Goal: Task Accomplishment & Management: Manage account settings

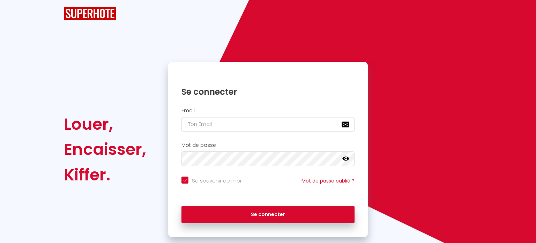
checkbox input "true"
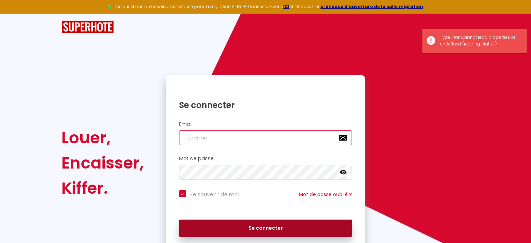
type input "[EMAIL_ADDRESS][DOMAIN_NAME]"
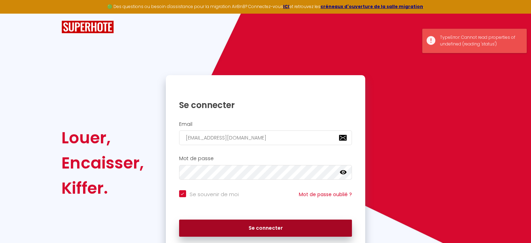
click at [257, 225] on button "Se connecter" at bounding box center [265, 227] width 173 height 17
checkbox input "true"
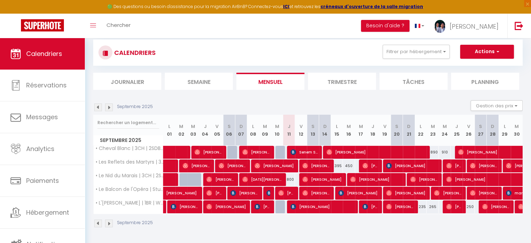
click at [487, 60] on div "CALENDRIERS Filtrer par hébergement Autres • Cheval Blanc | 3CH | 2SDB I Clim |…" at bounding box center [307, 53] width 419 height 16
click at [404, 7] on strong "créneaux d'ouverture de la salle migration" at bounding box center [372, 6] width 103 height 6
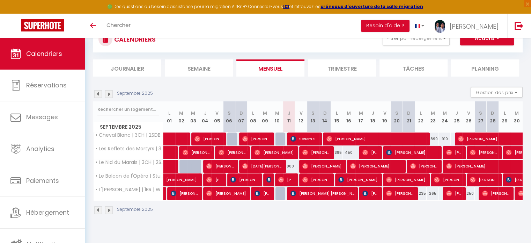
scroll to position [27, 0]
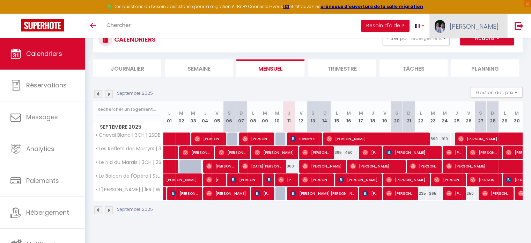
click at [483, 23] on span "[PERSON_NAME]" at bounding box center [474, 26] width 49 height 9
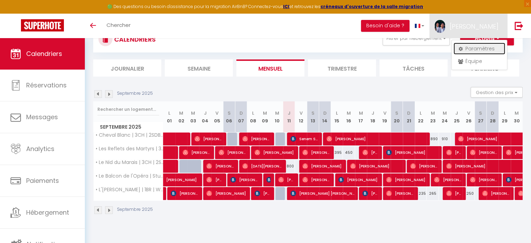
click at [479, 48] on link "Paramètres" at bounding box center [480, 49] width 52 height 12
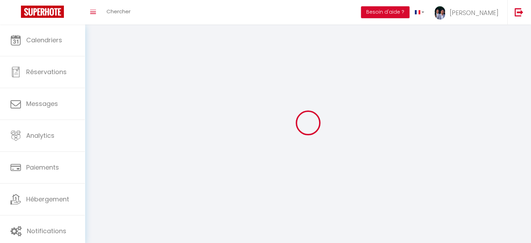
type input "[PERSON_NAME]"
type input "Thiar"
type input "0782415229"
type input "[STREET_ADDRESS][PERSON_NAME]"
type input "75017"
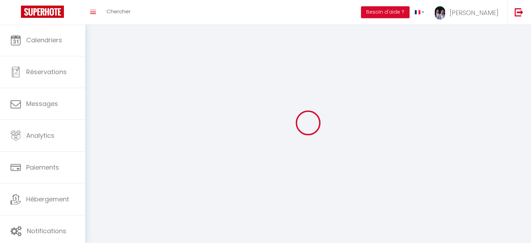
type input "[GEOGRAPHIC_DATA]"
type input "zt9wRhYo1ViyfLJ2juF09CJHs"
type input "HXakVFUAM8awNswf559uYrEuc"
select select "28"
select select "fr"
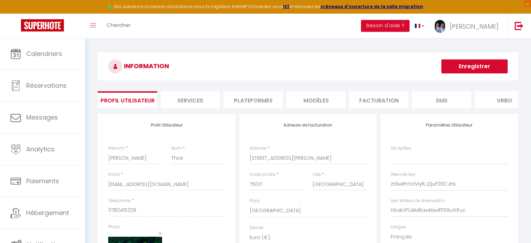
type input "zt9wRhYo1ViyfLJ2juF09CJHs"
type input "HXakVFUAM8awNswf559uYrEuc"
type input "[URL][DOMAIN_NAME]"
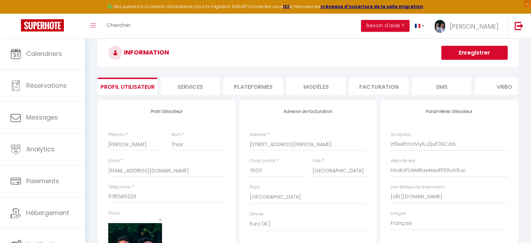
scroll to position [0, 145]
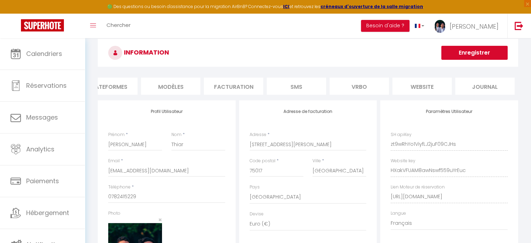
click at [433, 85] on li "website" at bounding box center [422, 86] width 59 height 17
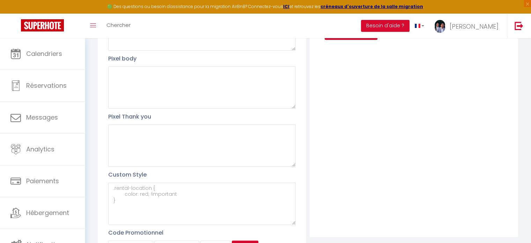
scroll to position [216, 0]
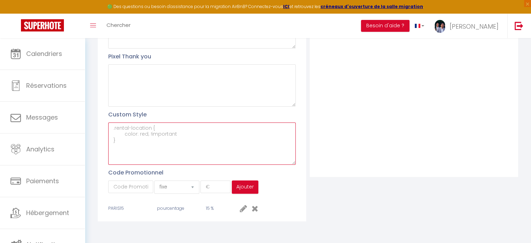
click at [178, 129] on textarea at bounding box center [202, 143] width 188 height 42
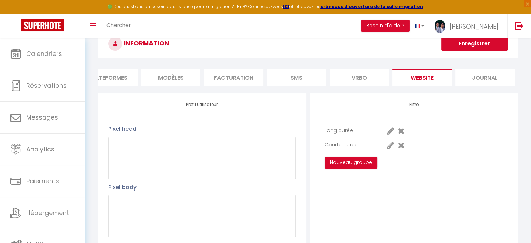
scroll to position [0, 0]
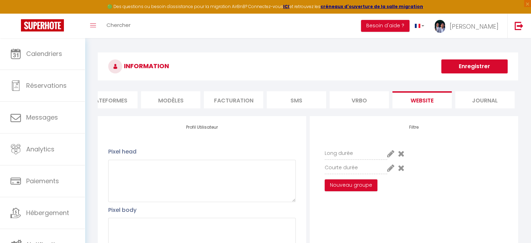
type textarea "p"
click at [454, 70] on button "Enregistrer" at bounding box center [474, 66] width 66 height 14
